Goal: Task Accomplishment & Management: Manage account settings

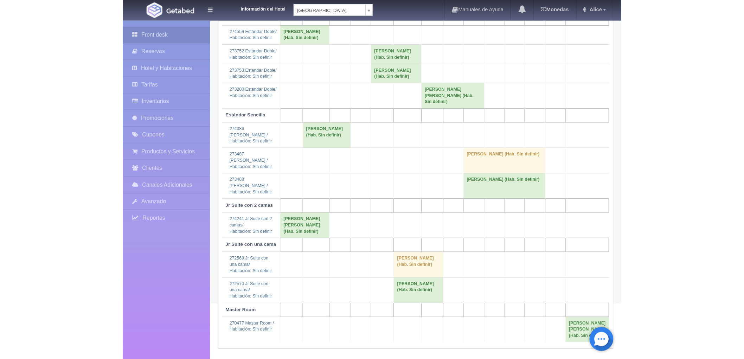
scroll to position [57, 0]
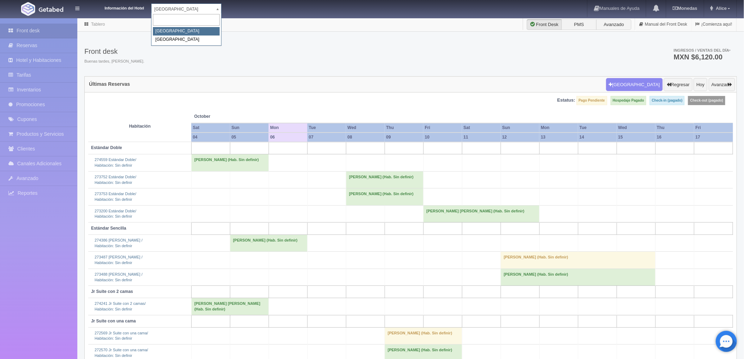
click at [218, 18] on body "Información del Hotel Hotel Plaza Campeche Hotel Plaza Campeche Hotel Plaza Col…" at bounding box center [372, 217] width 744 height 398
select select "375"
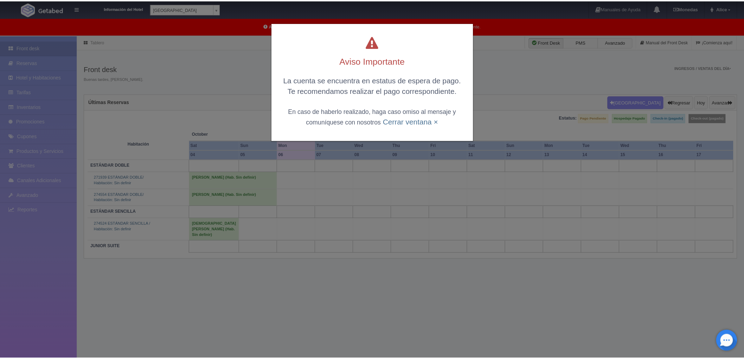
scroll to position [18, 0]
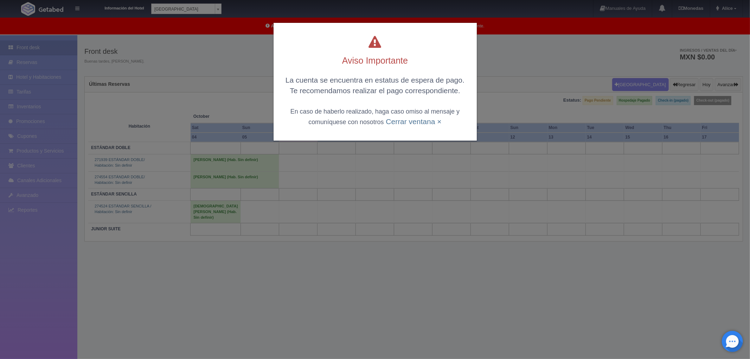
click at [407, 126] on div "La cuenta se encuentra en estatus de espera de pago. Te recomendamos realizar e…" at bounding box center [375, 101] width 189 height 52
click at [408, 122] on link "Cerrar ventana ×" at bounding box center [414, 121] width 56 height 8
